Goal: Transaction & Acquisition: Purchase product/service

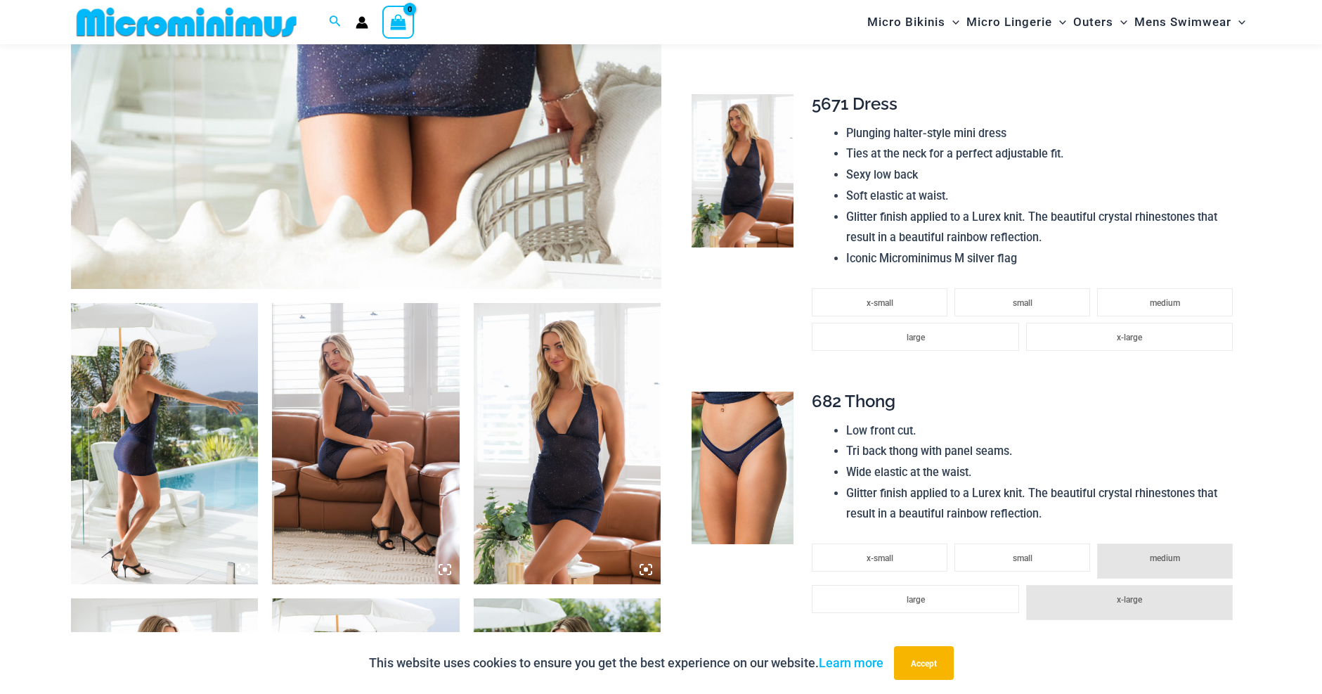
scroll to position [761, 0]
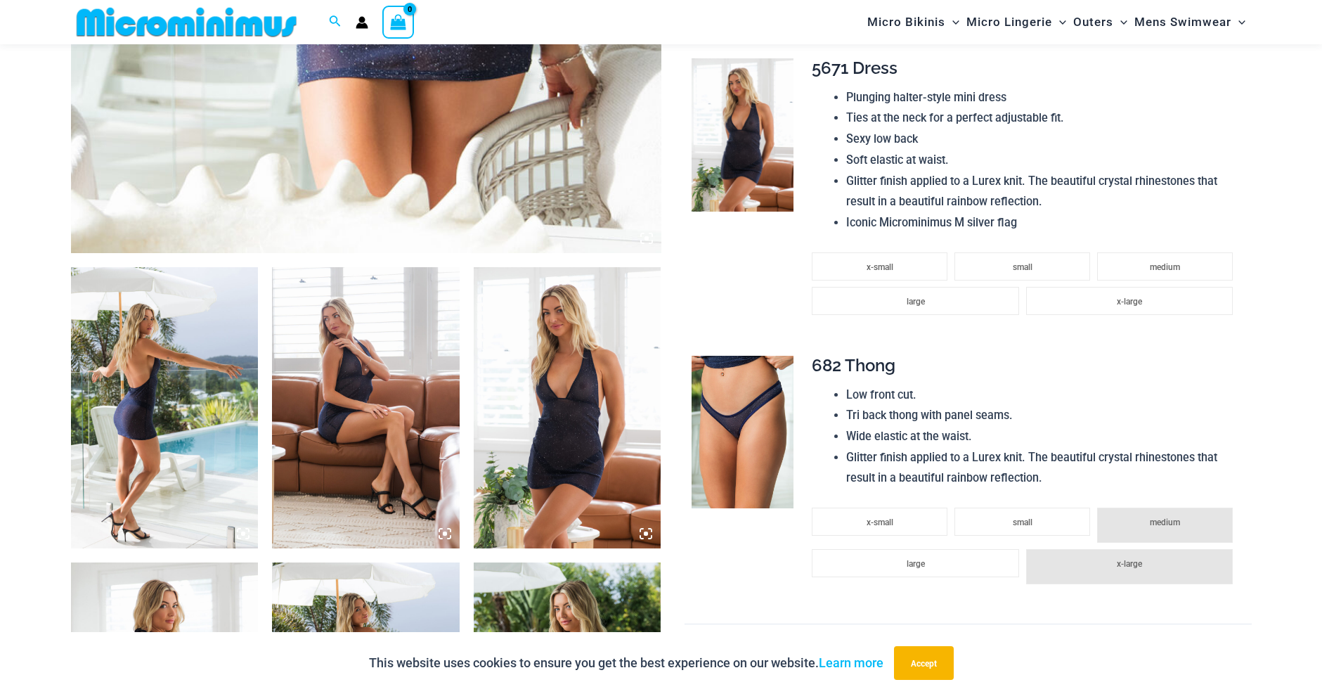
click at [212, 485] on img at bounding box center [165, 407] width 188 height 281
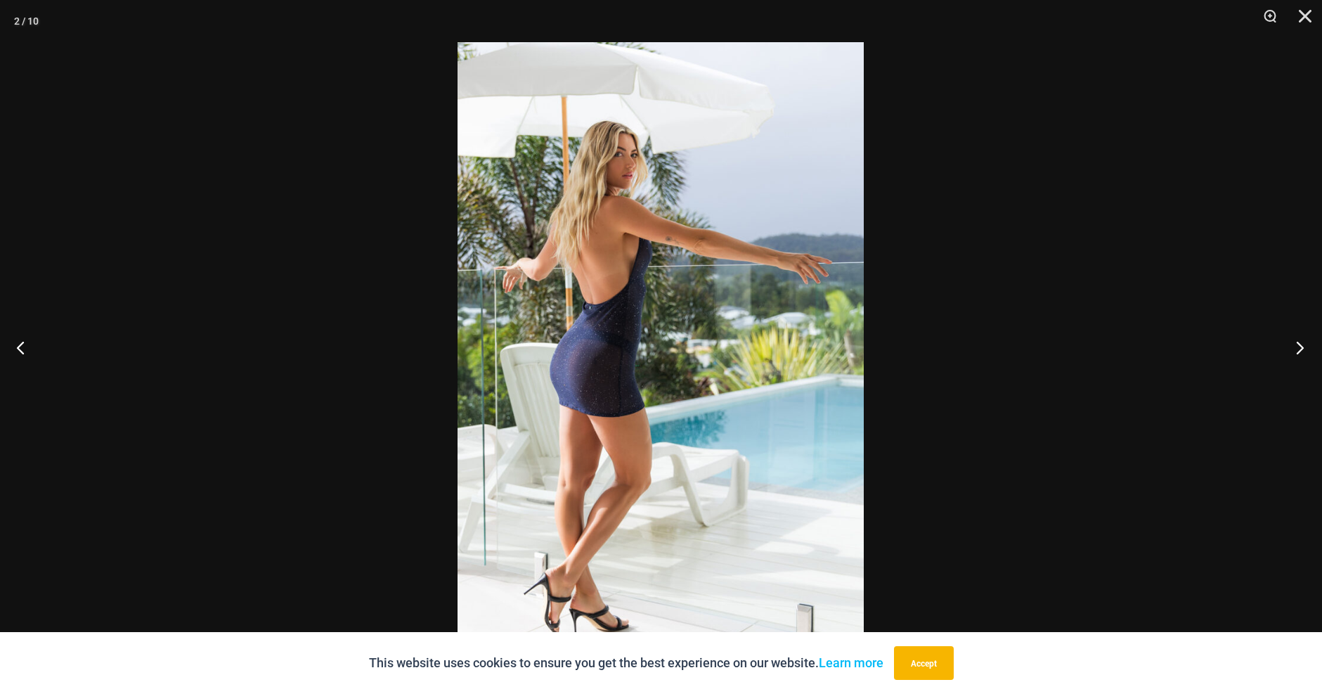
click at [1301, 350] on button "Next" at bounding box center [1296, 347] width 53 height 70
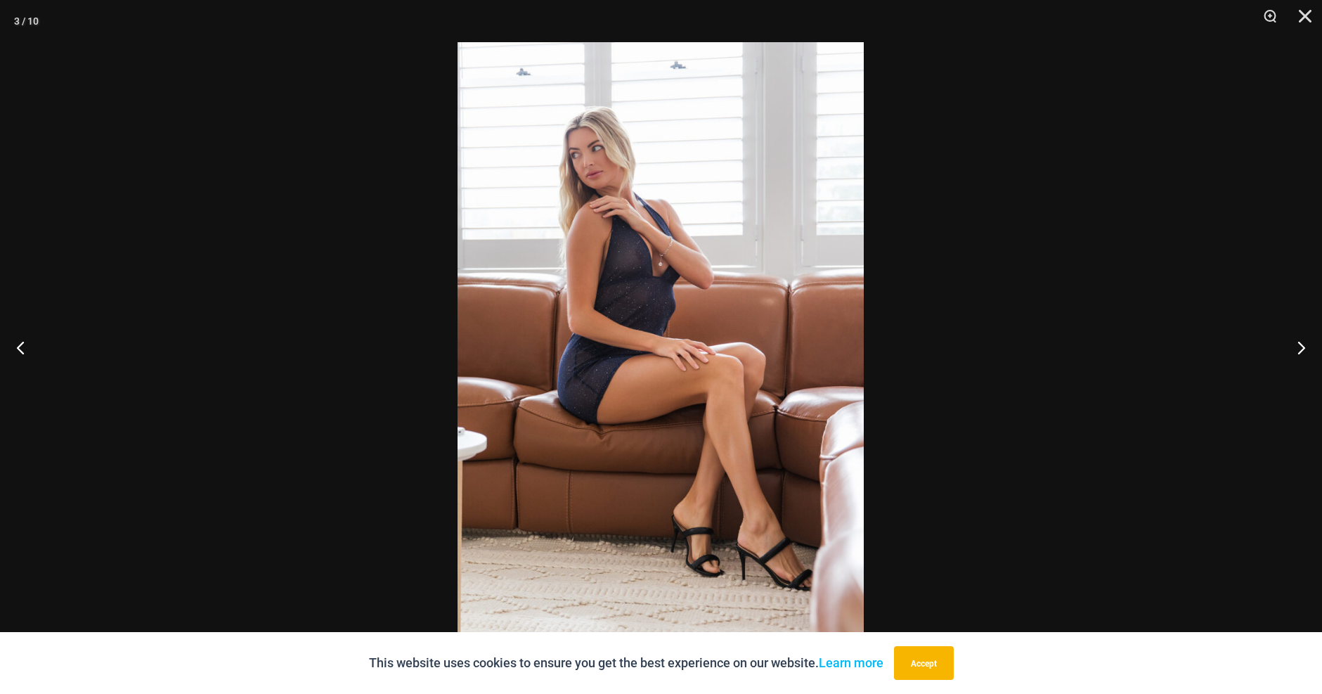
click at [634, 262] on img at bounding box center [661, 347] width 406 height 610
click at [1299, 349] on button "Next" at bounding box center [1296, 347] width 53 height 70
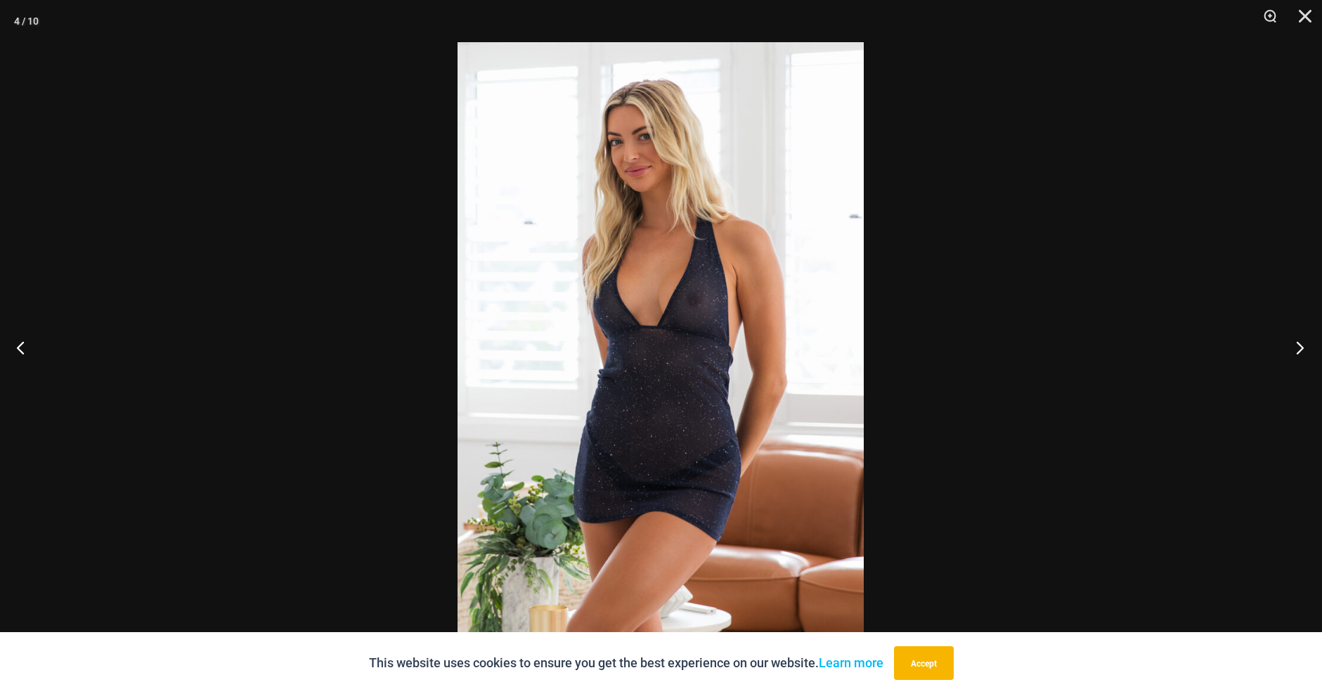
click at [1299, 347] on button "Next" at bounding box center [1296, 347] width 53 height 70
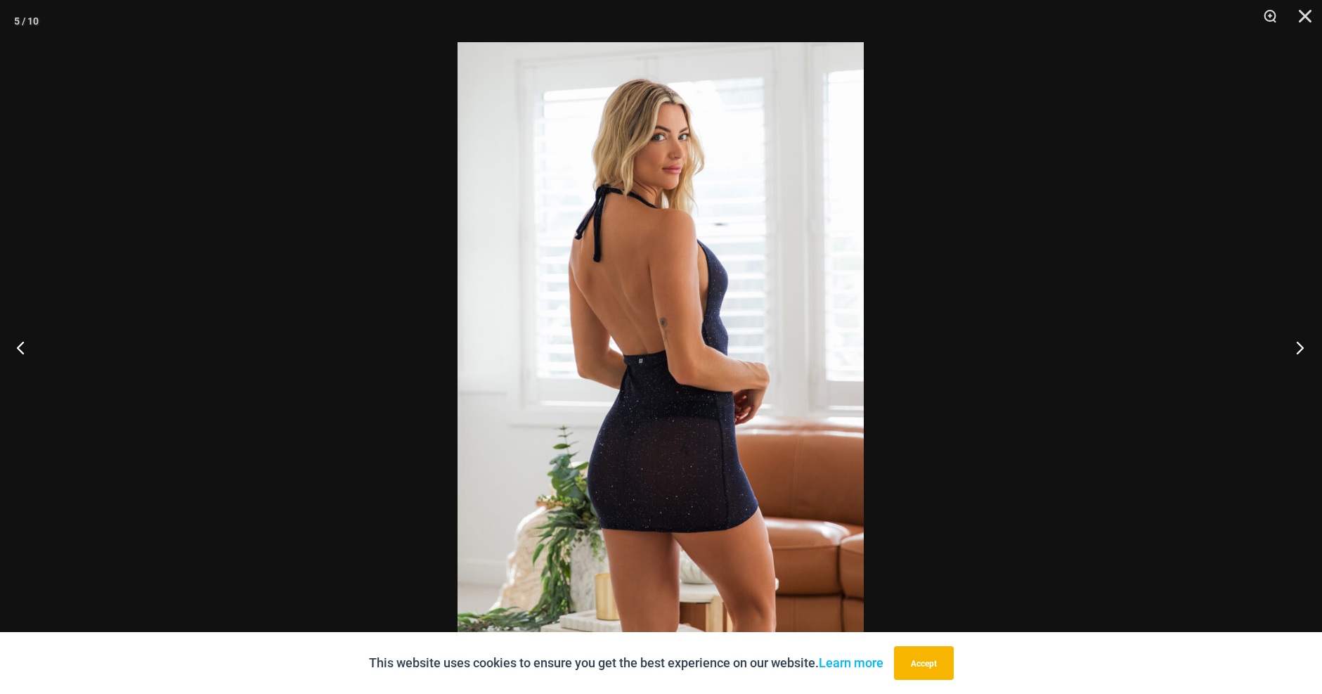
click at [1299, 347] on button "Next" at bounding box center [1296, 347] width 53 height 70
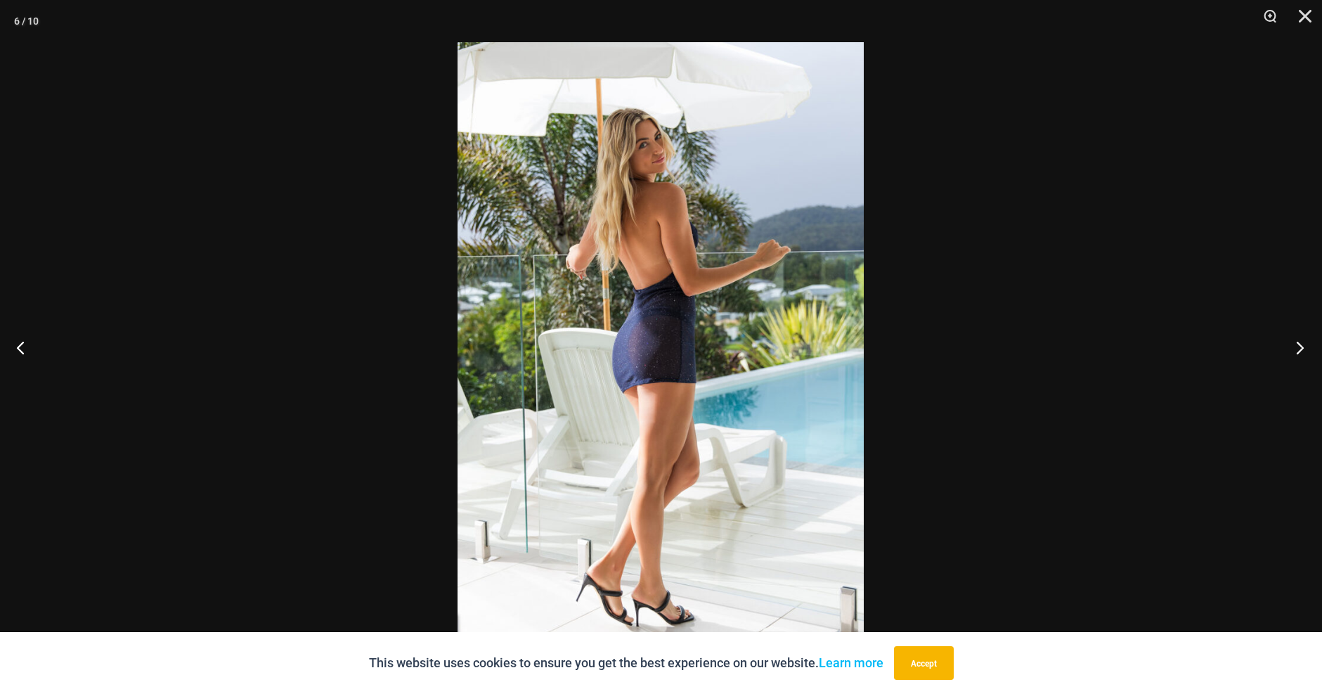
click at [1299, 347] on button "Next" at bounding box center [1296, 347] width 53 height 70
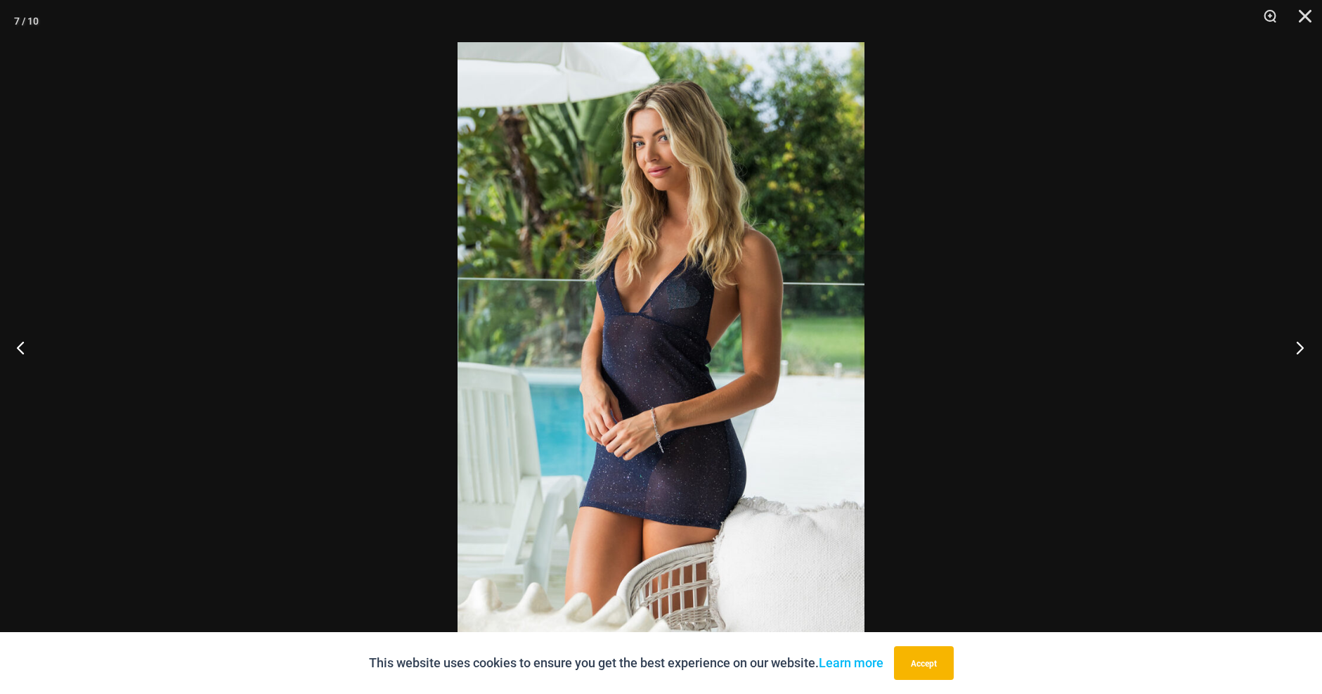
click at [1294, 349] on button "Next" at bounding box center [1296, 347] width 53 height 70
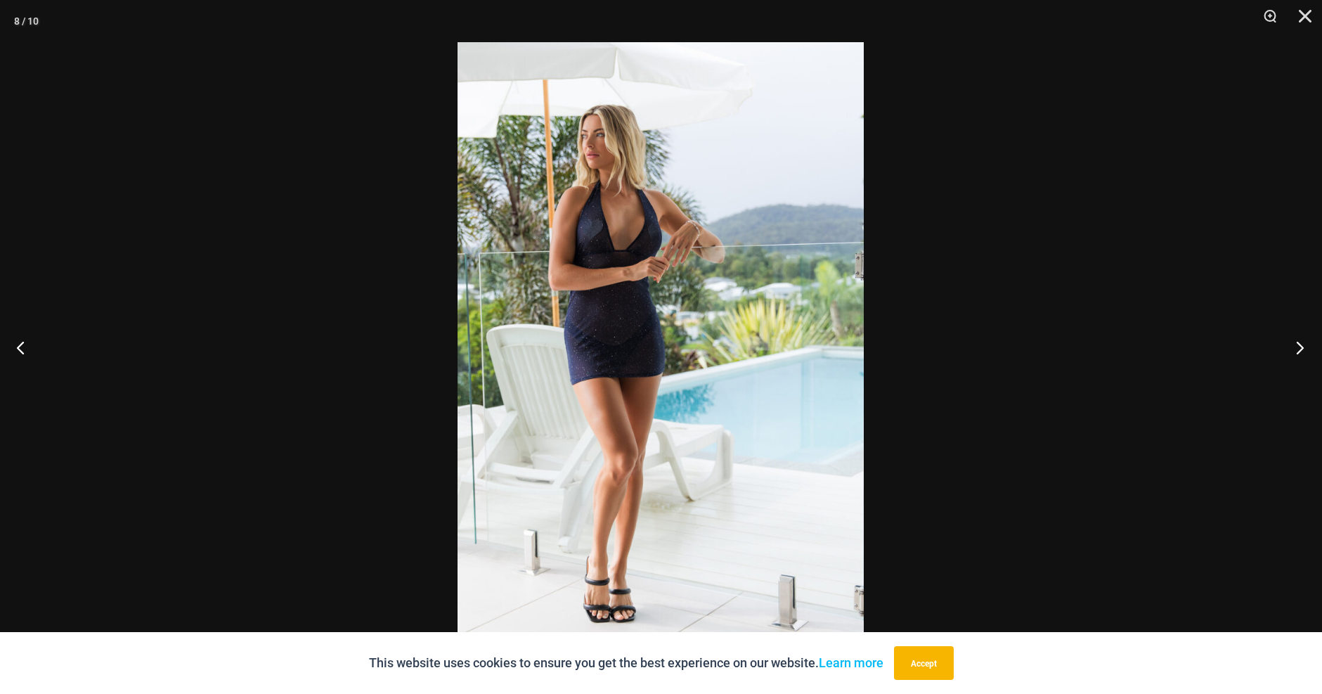
click at [1294, 349] on button "Next" at bounding box center [1296, 347] width 53 height 70
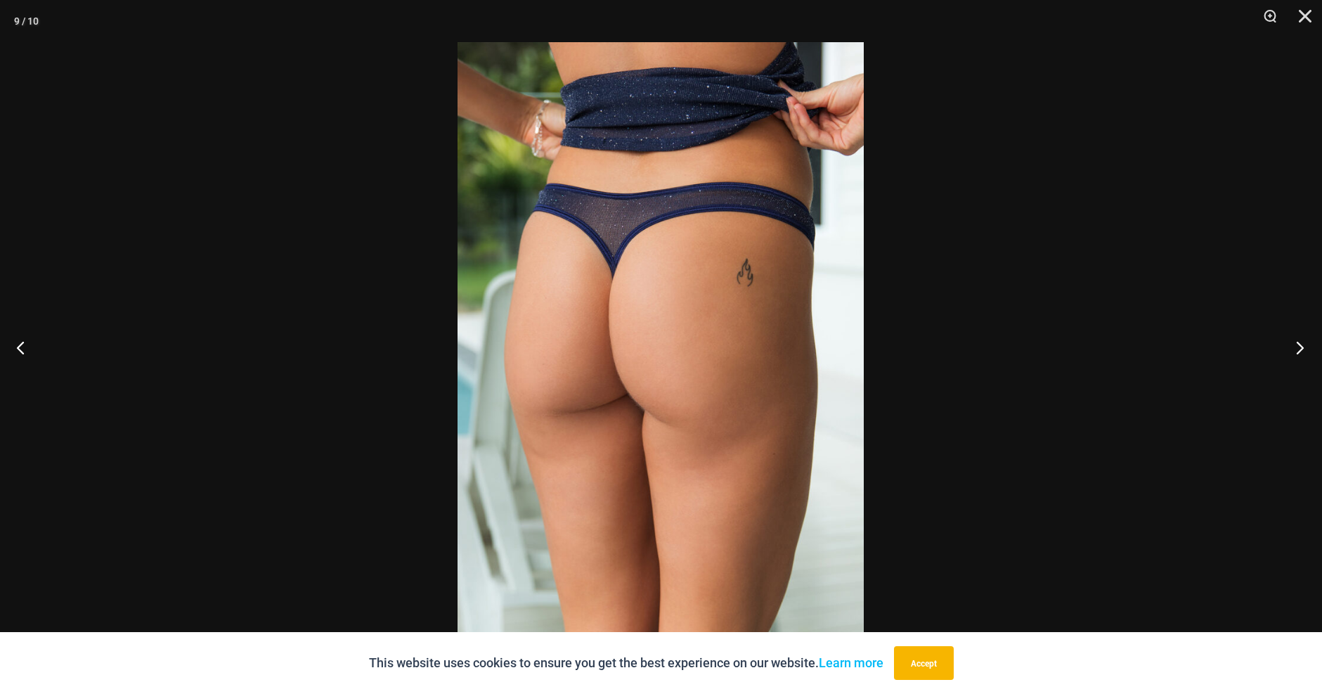
click at [1294, 349] on button "Next" at bounding box center [1296, 347] width 53 height 70
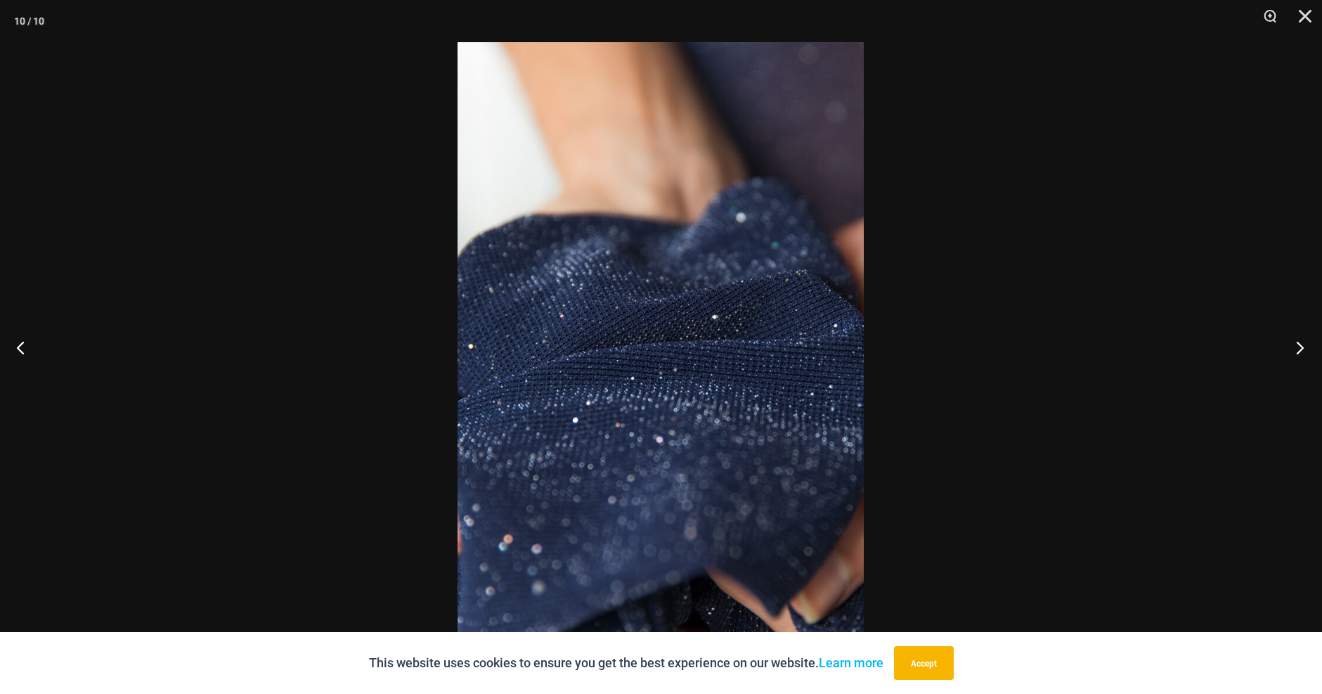
click at [1294, 349] on button "Next" at bounding box center [1296, 347] width 53 height 70
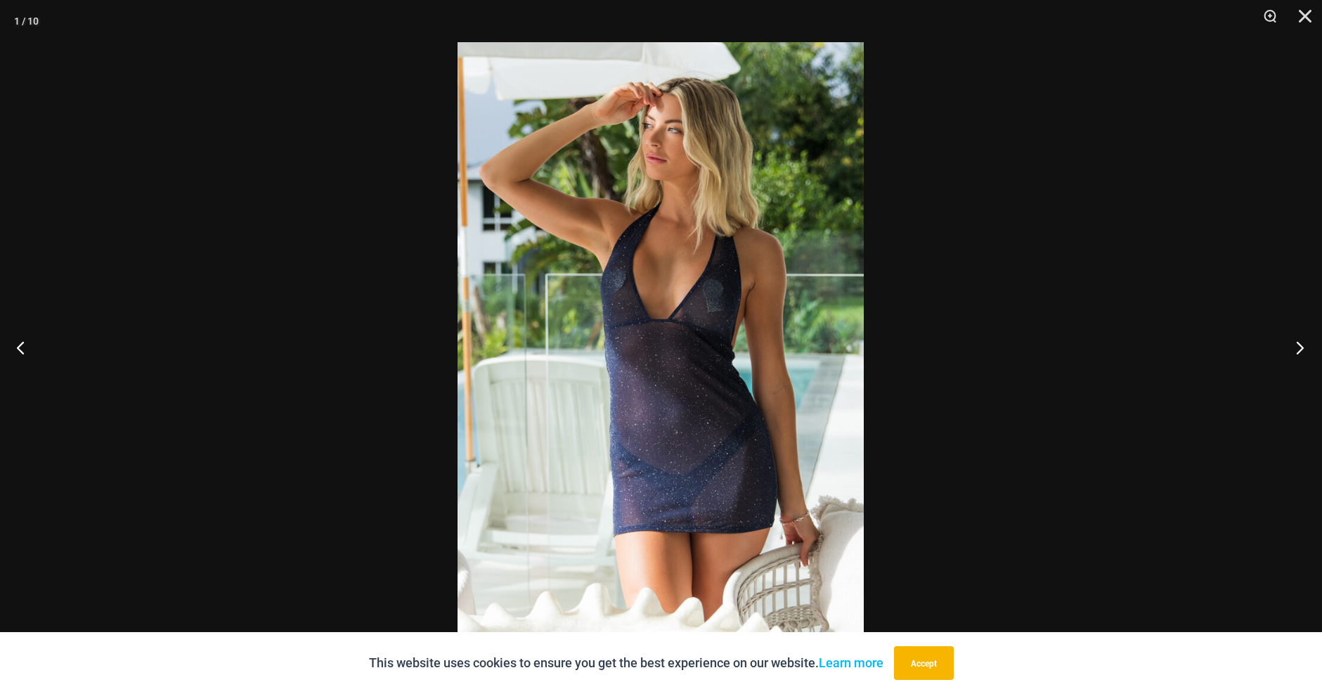
click at [1294, 349] on button "Next" at bounding box center [1296, 347] width 53 height 70
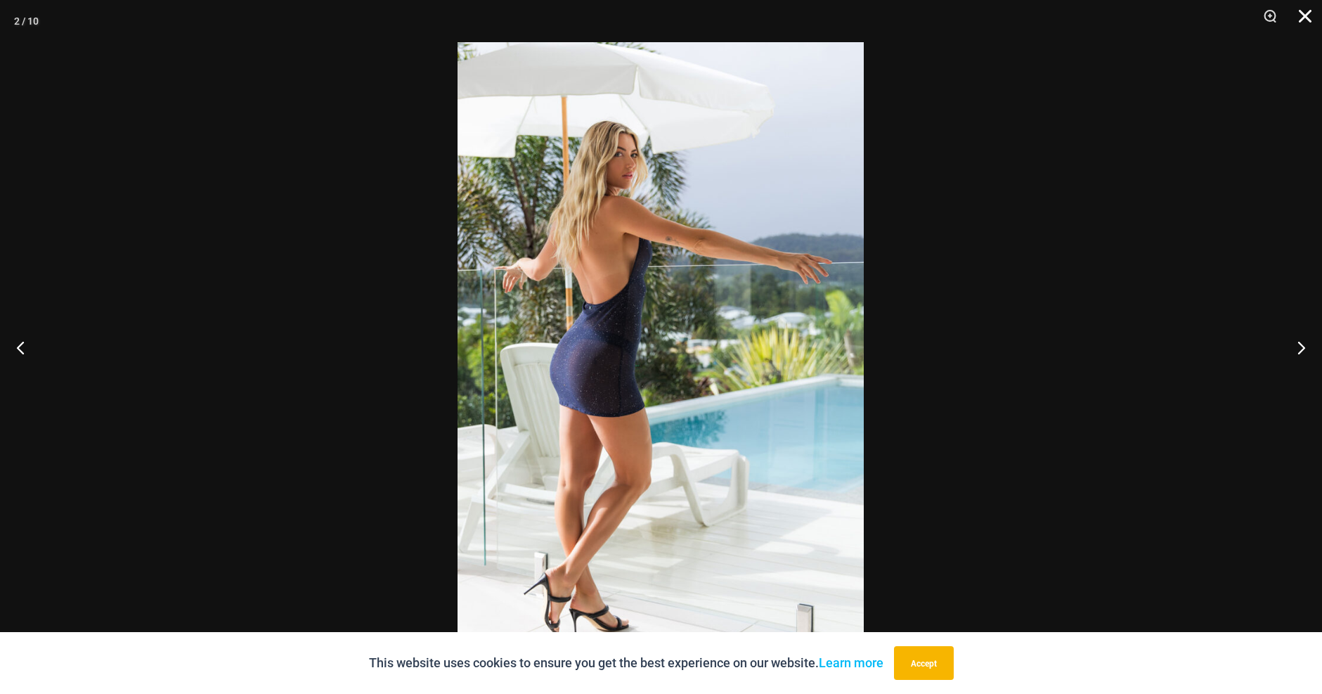
click at [1303, 18] on button "Close" at bounding box center [1300, 21] width 35 height 42
